Goal: Information Seeking & Learning: Understand process/instructions

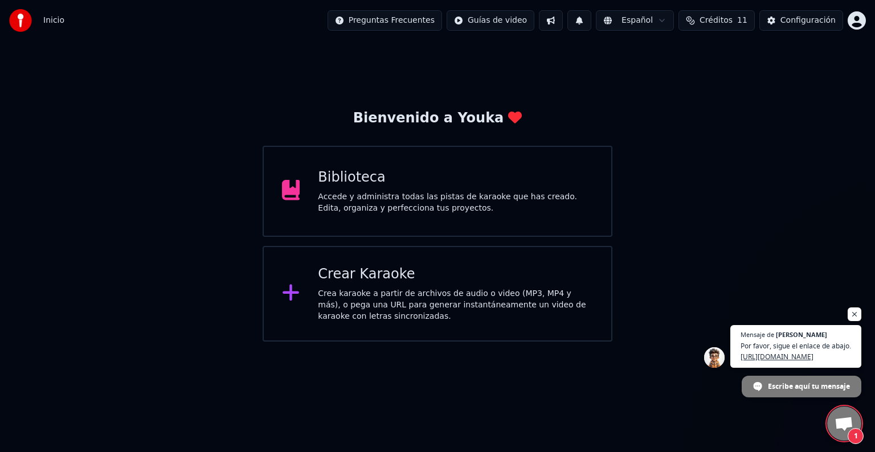
scroll to position [6, 0]
click at [844, 423] on span "Chat abierto" at bounding box center [843, 425] width 19 height 16
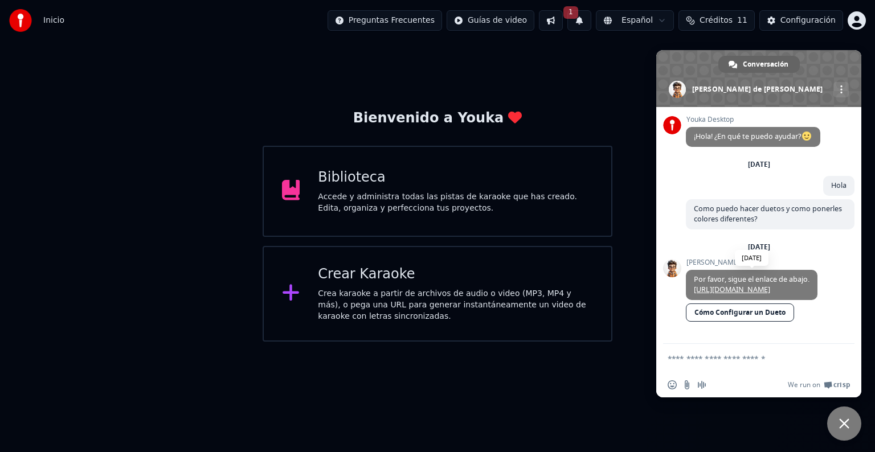
click at [770, 285] on link "[URL][DOMAIN_NAME]" at bounding box center [732, 290] width 76 height 10
click at [597, 86] on div "Bienvenido a Youka Biblioteca Accede y administra todas las pistas de karaoke q…" at bounding box center [437, 191] width 875 height 301
click at [843, 430] on span "Cerrar el chat" at bounding box center [844, 424] width 34 height 34
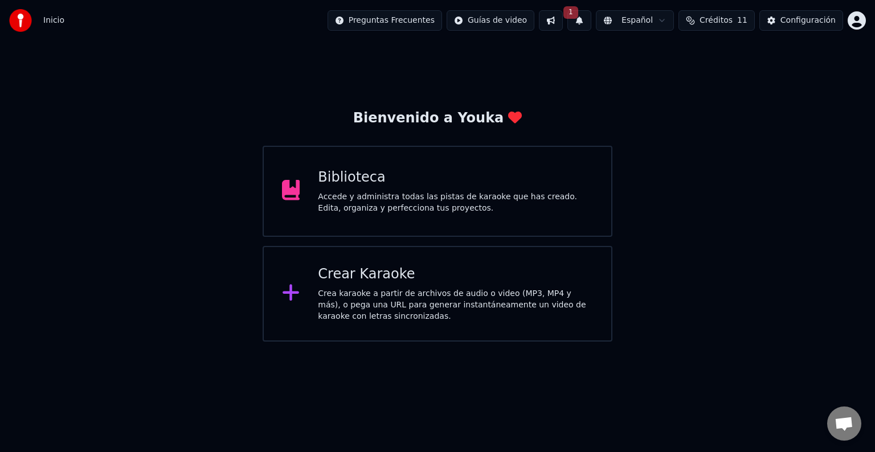
click at [832, 427] on span "Chat abierto" at bounding box center [844, 424] width 34 height 34
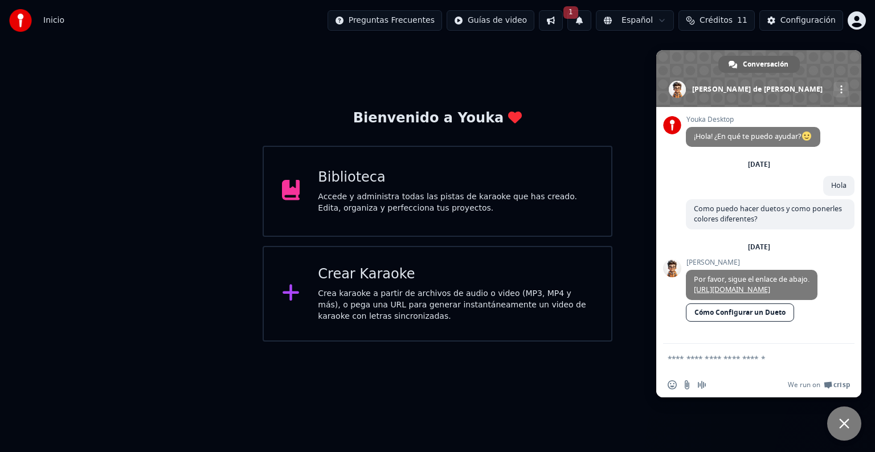
click at [832, 427] on span "Cerrar el chat" at bounding box center [844, 424] width 34 height 34
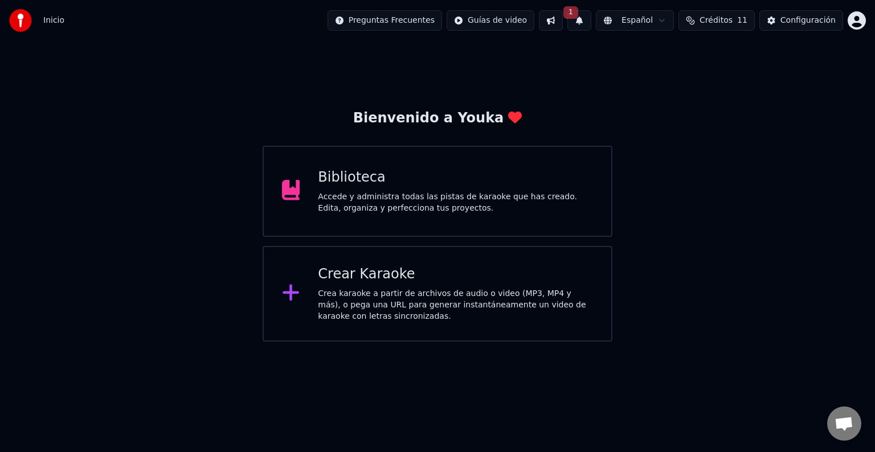
click at [832, 427] on span "Chat abierto" at bounding box center [844, 424] width 34 height 34
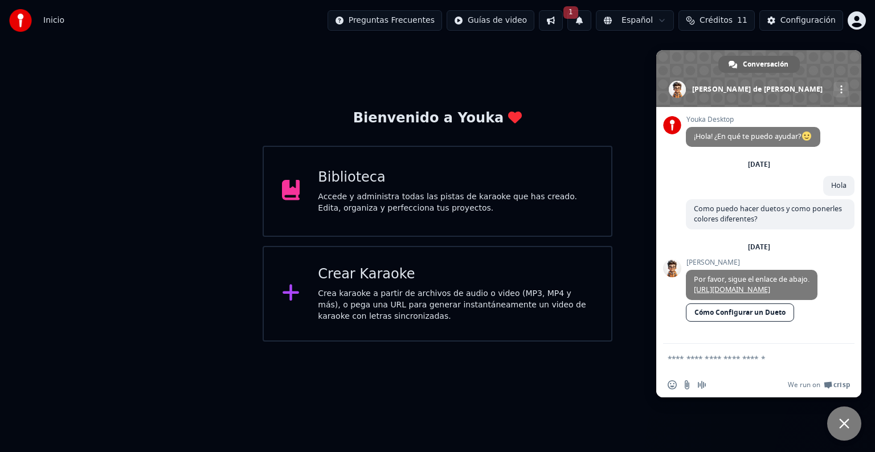
click at [446, 65] on div "Bienvenido a Youka Biblioteca Accede y administra todas las pistas de karaoke q…" at bounding box center [437, 191] width 875 height 301
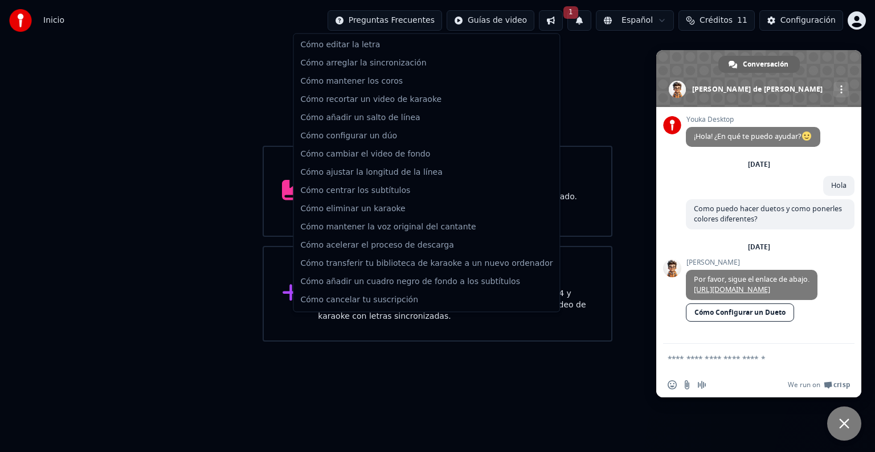
click at [405, 21] on html "Inicio Preguntas Frecuentes Guías de video 1 Español Créditos 11 Configuración …" at bounding box center [437, 171] width 875 height 342
click at [230, 121] on html "Inicio Preguntas Frecuentes Guías de video 1 Español Créditos 11 Configuración …" at bounding box center [437, 171] width 875 height 342
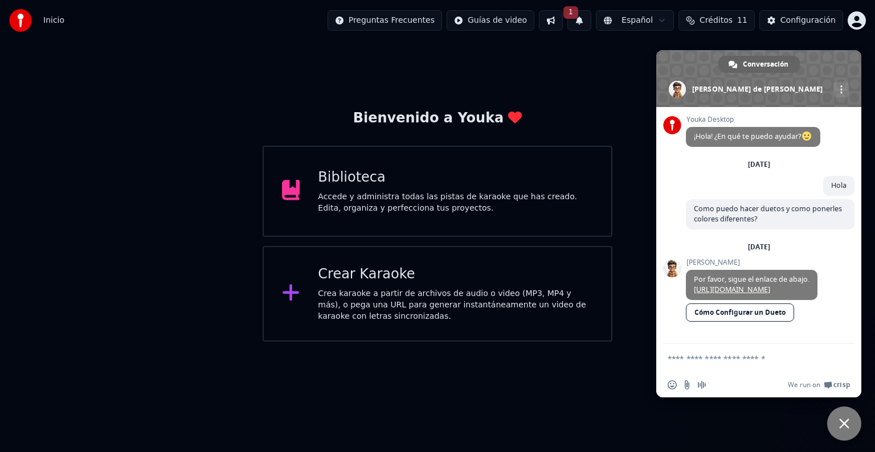
click at [850, 430] on span "Cerrar el chat" at bounding box center [844, 424] width 34 height 34
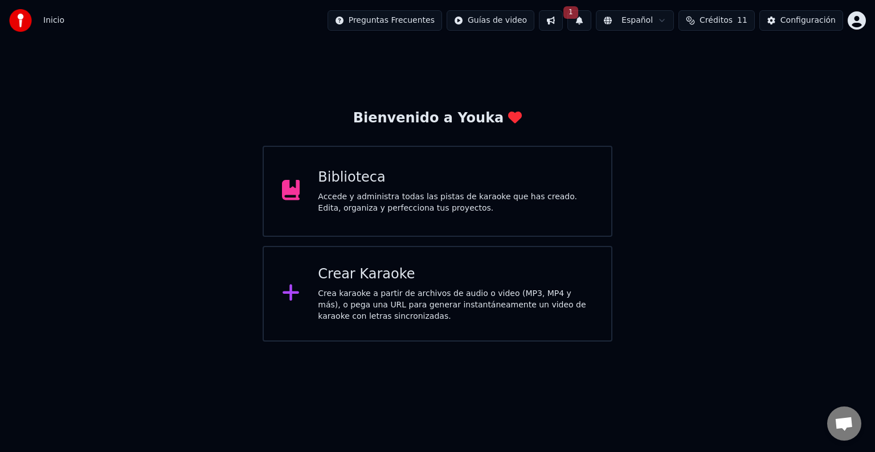
click at [708, 266] on div "Bienvenido a Youka Biblioteca Accede y administra todas las pistas de karaoke q…" at bounding box center [437, 191] width 875 height 301
